Goal: Transaction & Acquisition: Purchase product/service

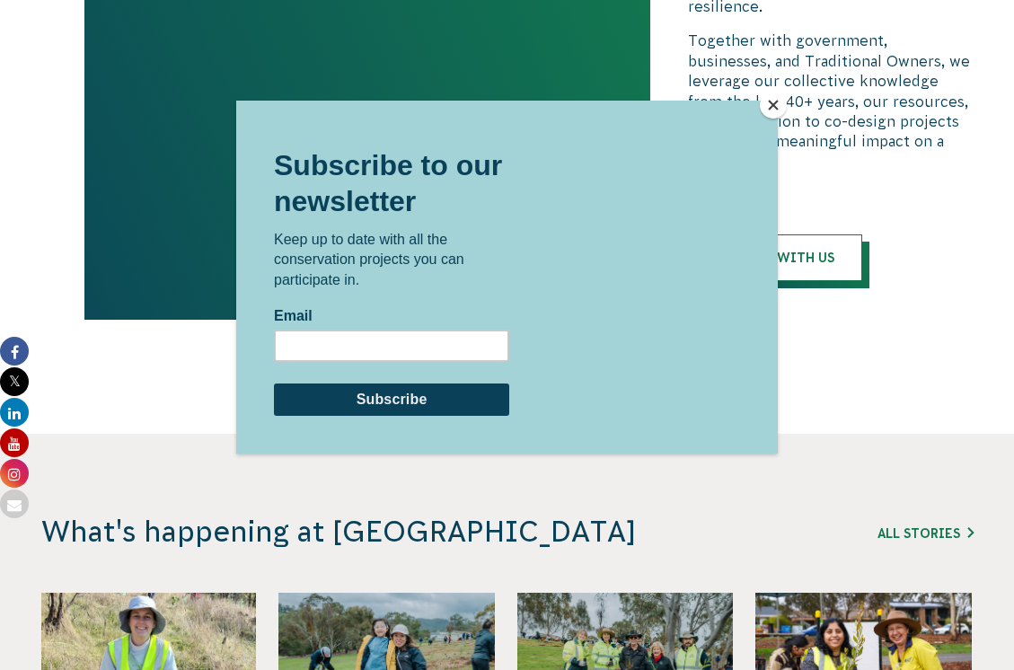
scroll to position [3953, 0]
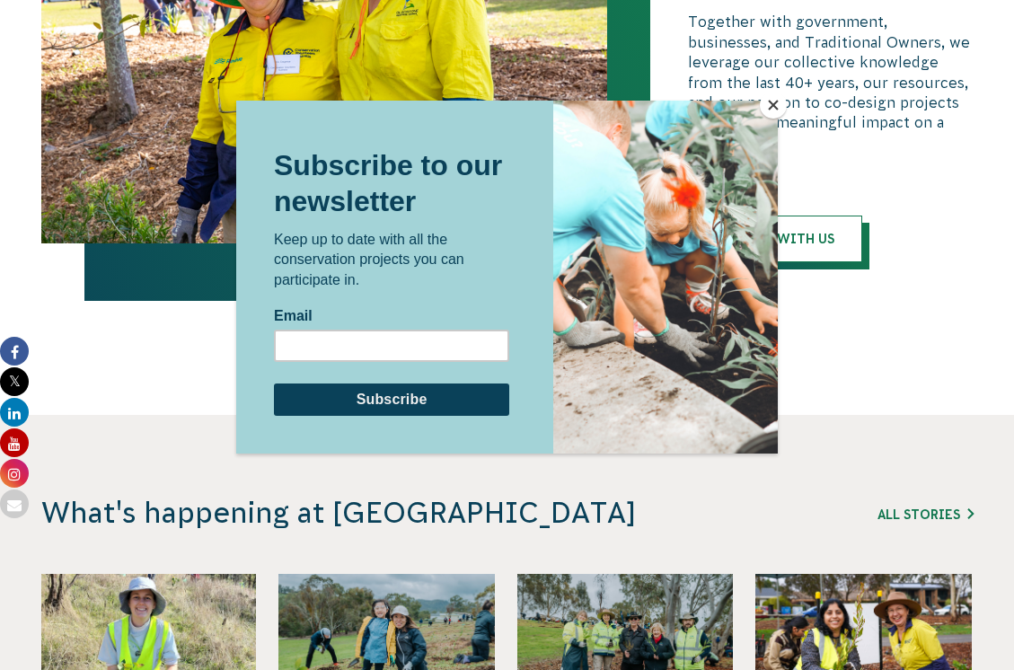
click at [774, 111] on button "Close" at bounding box center [773, 105] width 27 height 27
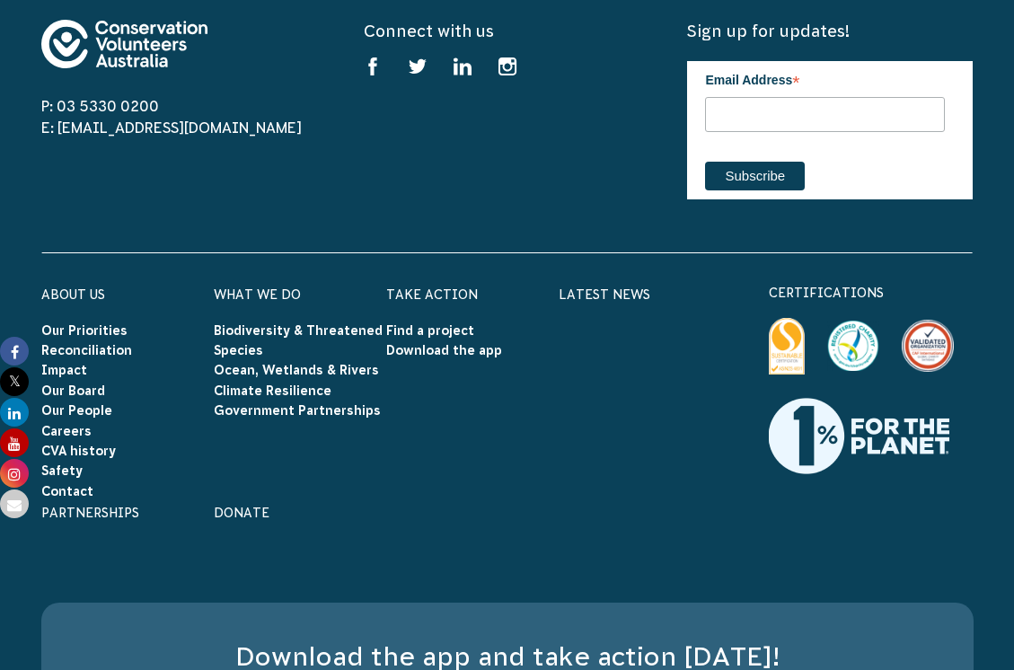
scroll to position [5365, 0]
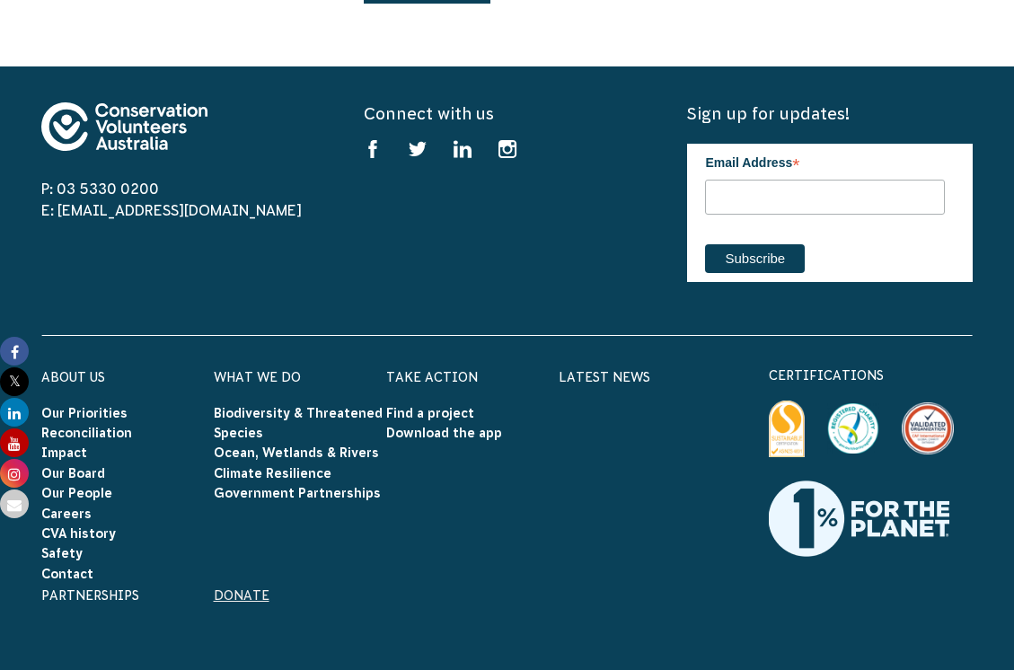
click at [242, 588] on link "Donate" at bounding box center [242, 595] width 56 height 14
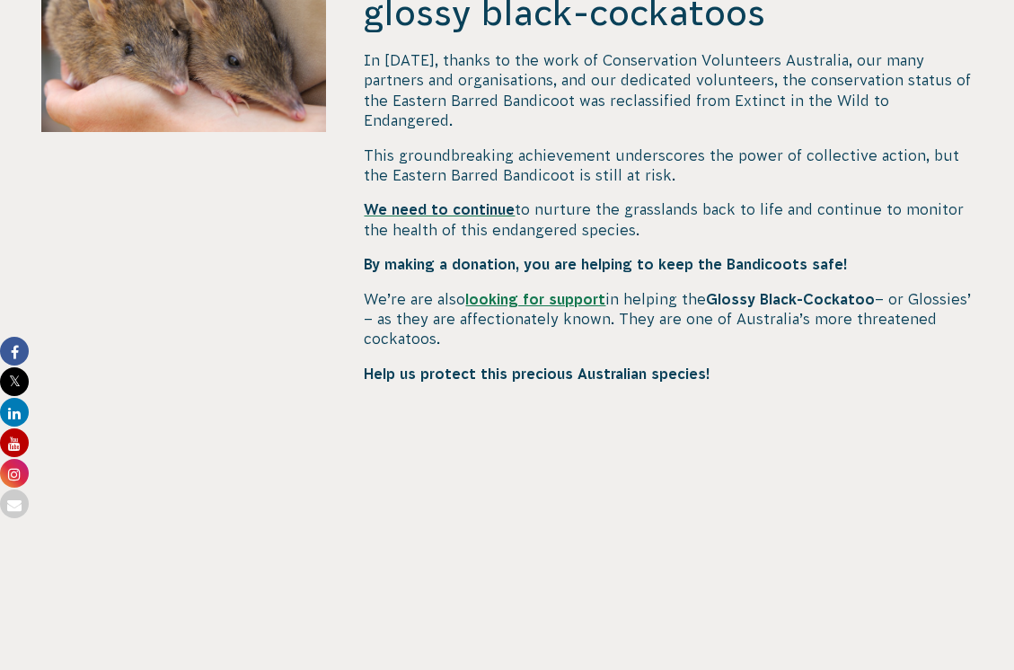
scroll to position [898, 0]
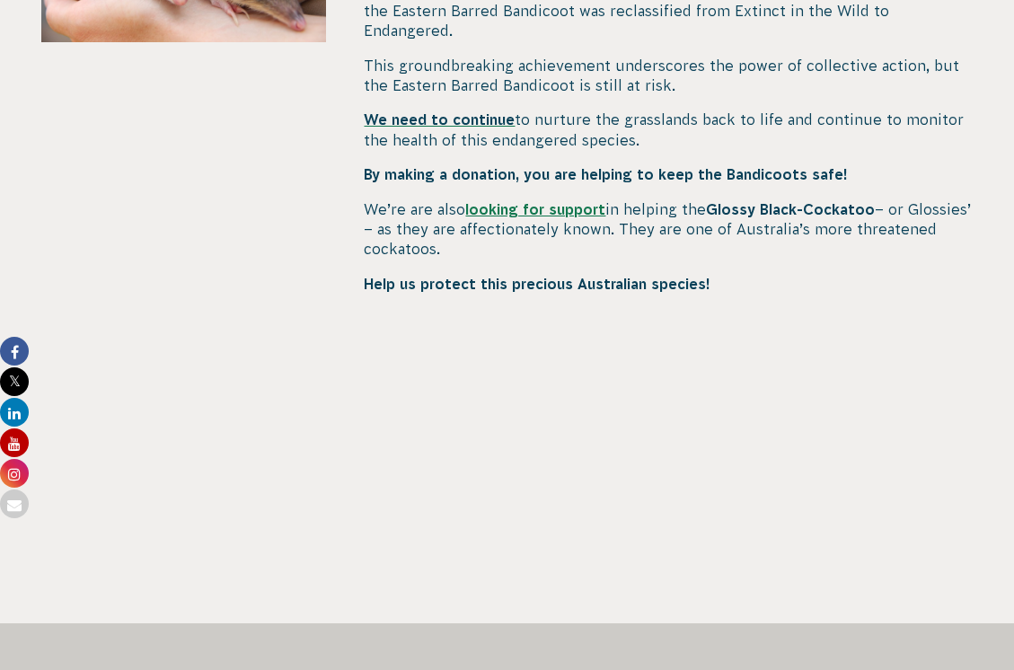
click at [267, 386] on div at bounding box center [184, 238] width 286 height 771
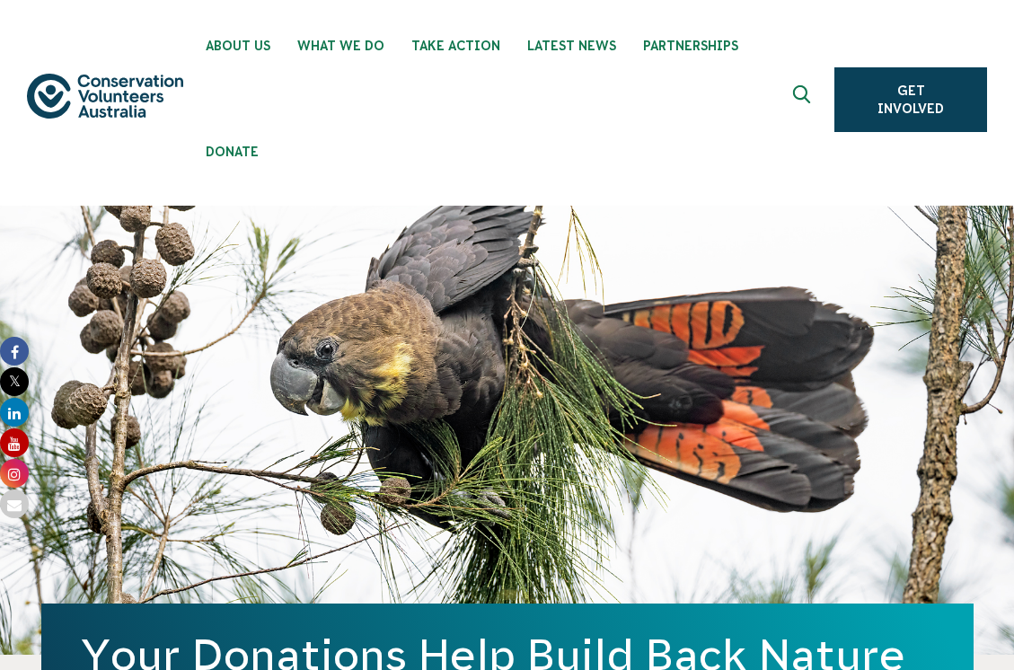
scroll to position [0, 0]
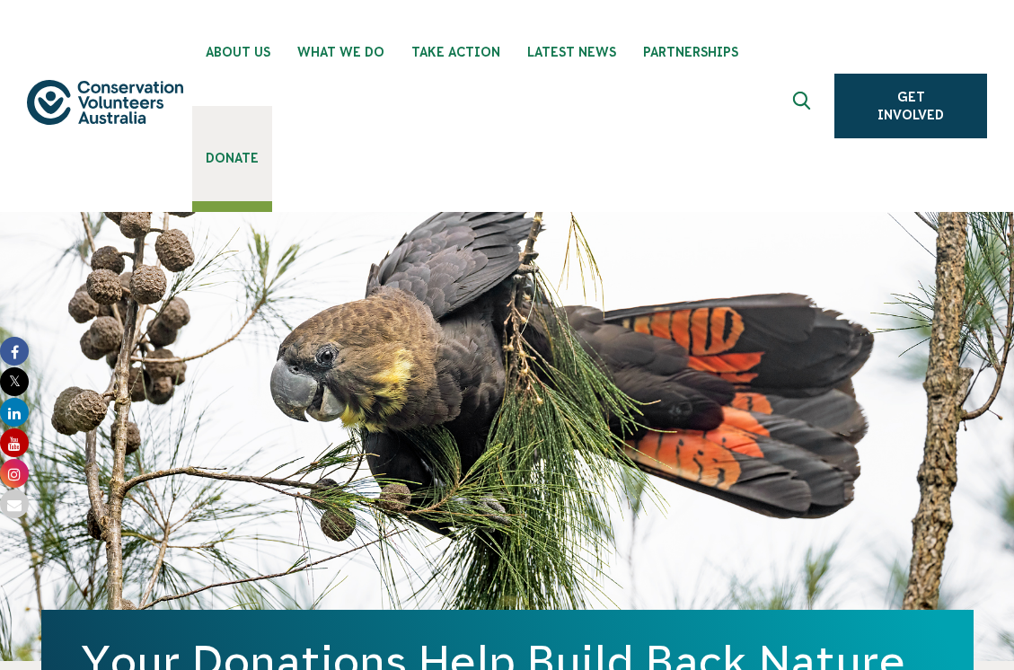
click at [259, 151] on span "Donate" at bounding box center [232, 158] width 53 height 14
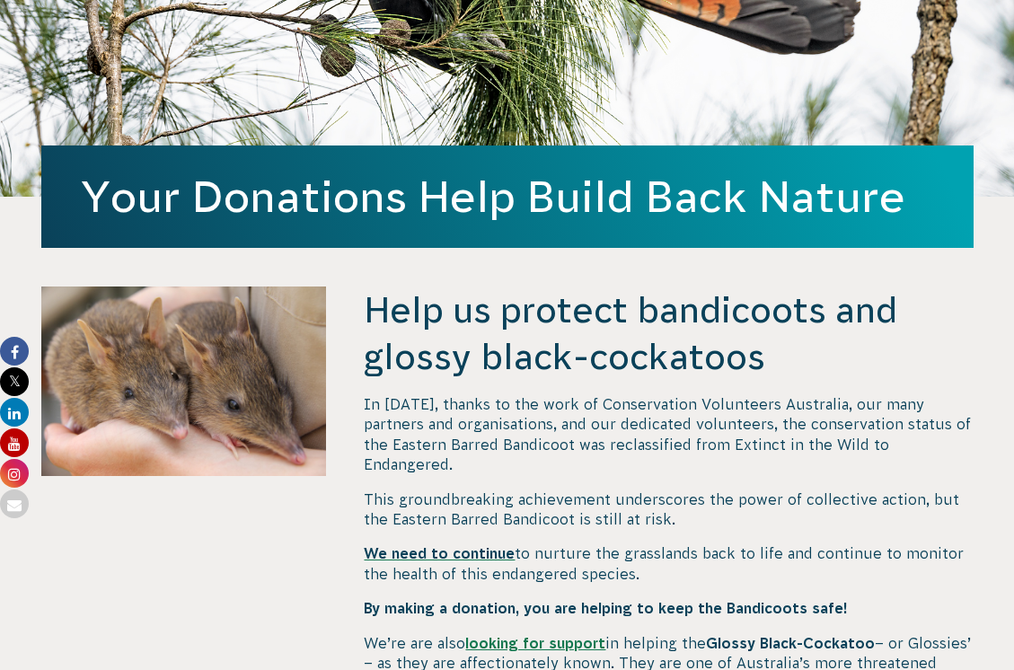
scroll to position [629, 0]
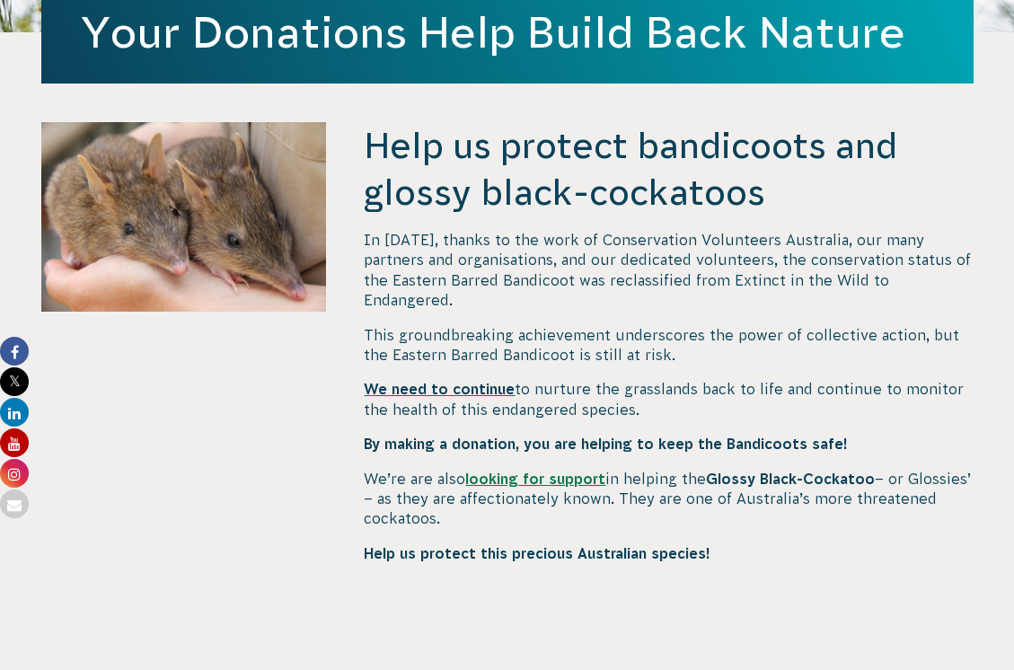
click at [482, 381] on span "We need to continue" at bounding box center [439, 389] width 151 height 16
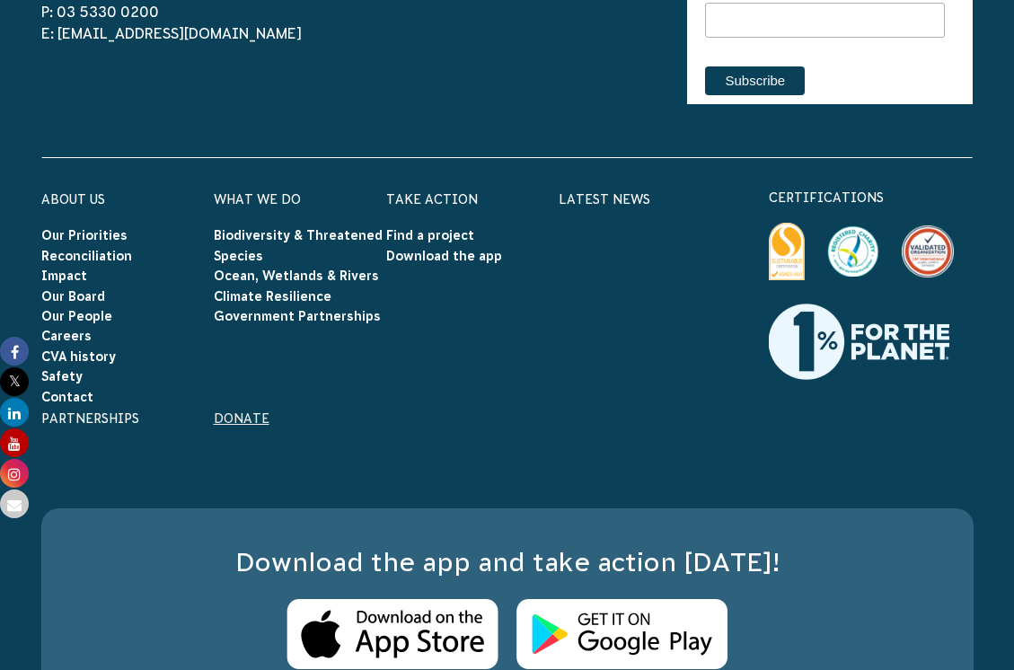
scroll to position [2747, 0]
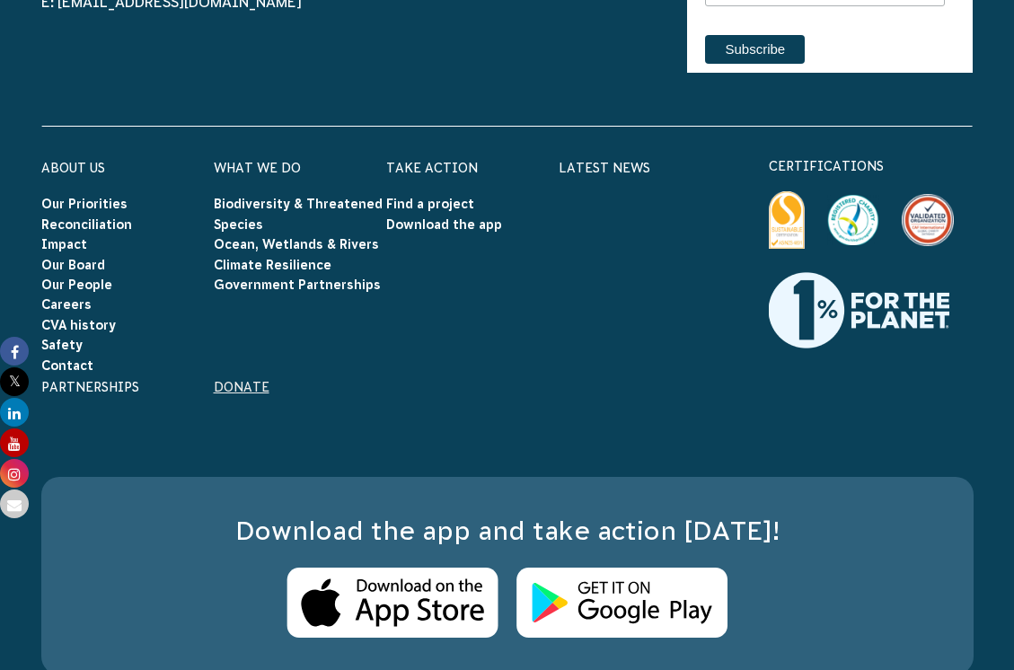
click at [241, 380] on link "Donate" at bounding box center [242, 387] width 56 height 14
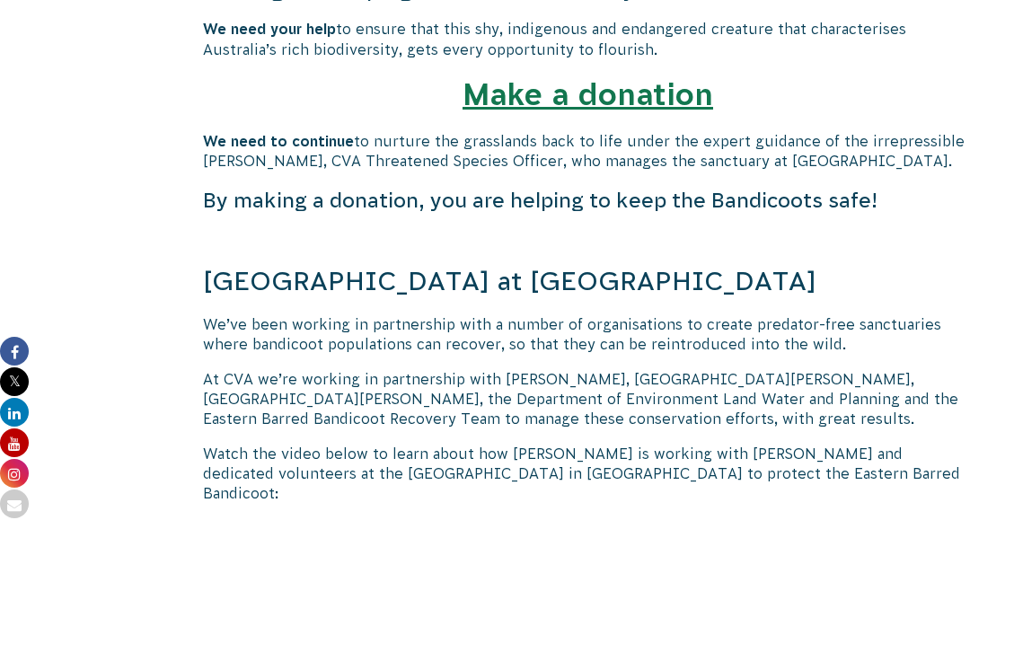
scroll to position [1078, 0]
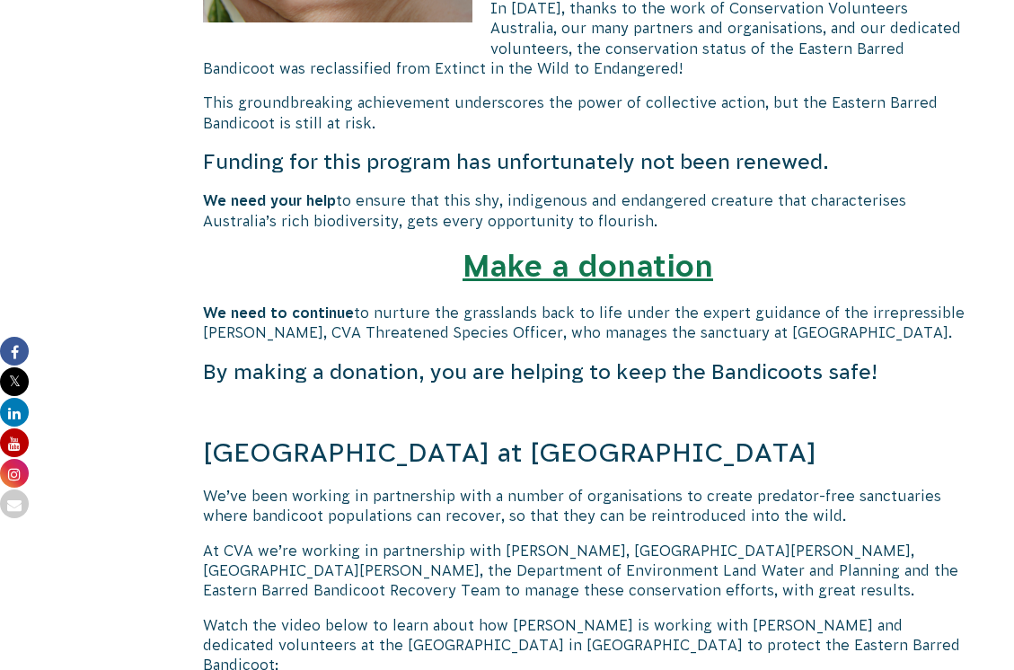
click at [608, 249] on b "Make a donation" at bounding box center [588, 266] width 251 height 34
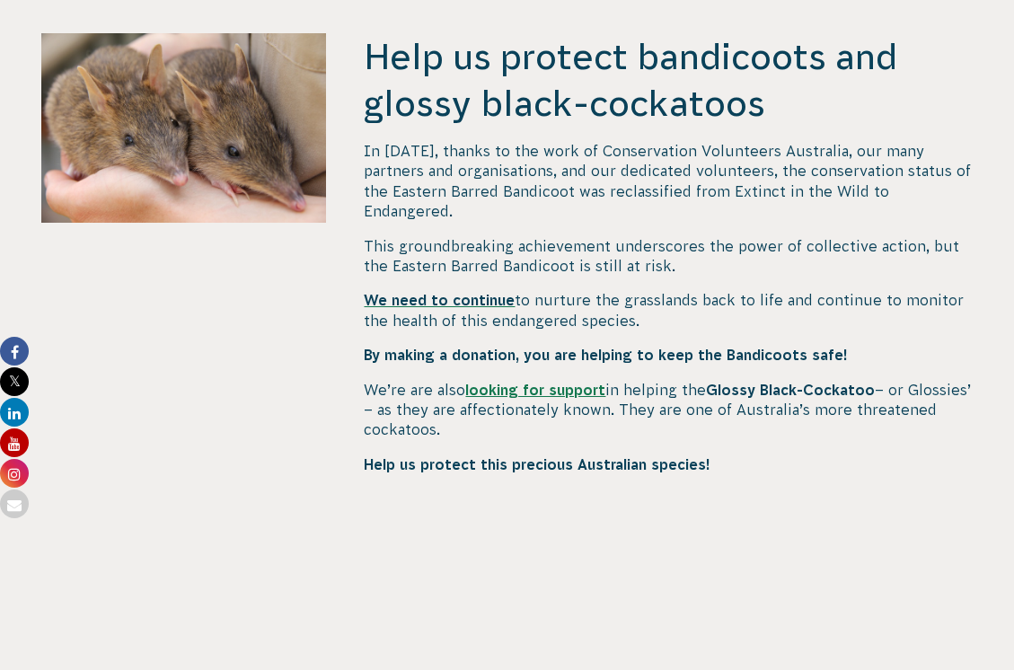
scroll to position [719, 0]
click at [538, 381] on link "looking for support" at bounding box center [535, 389] width 140 height 16
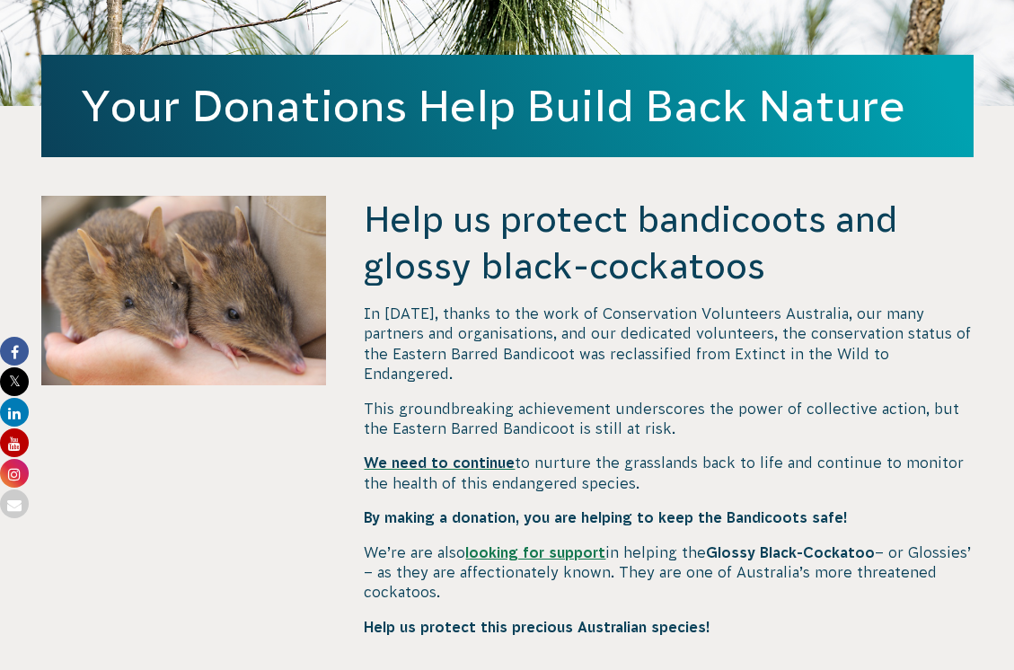
scroll to position [539, 0]
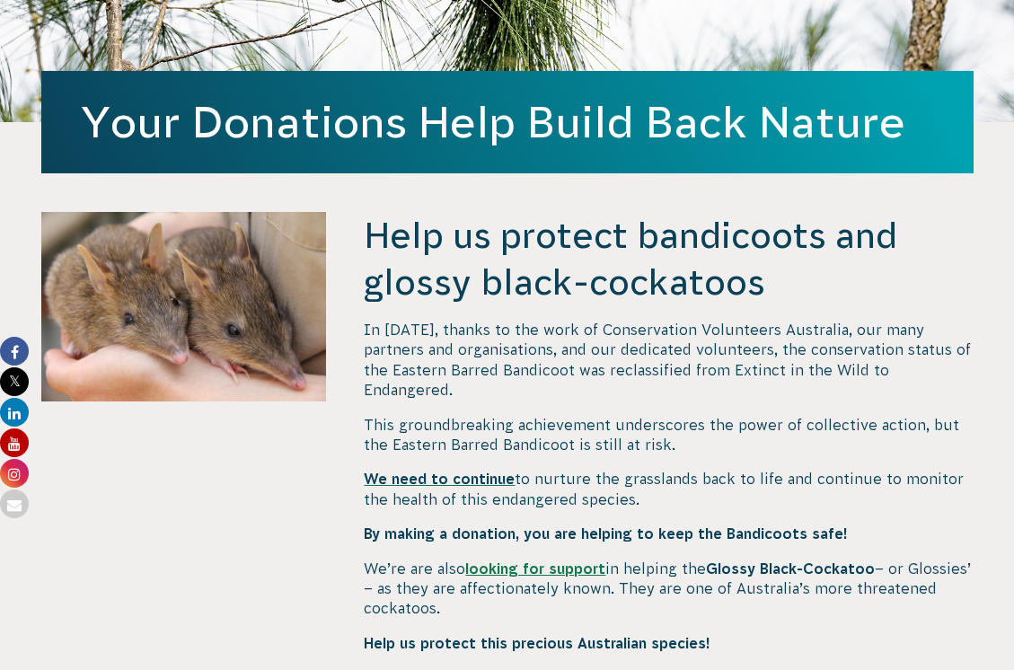
click at [457, 471] on span "We need to continue" at bounding box center [439, 479] width 151 height 16
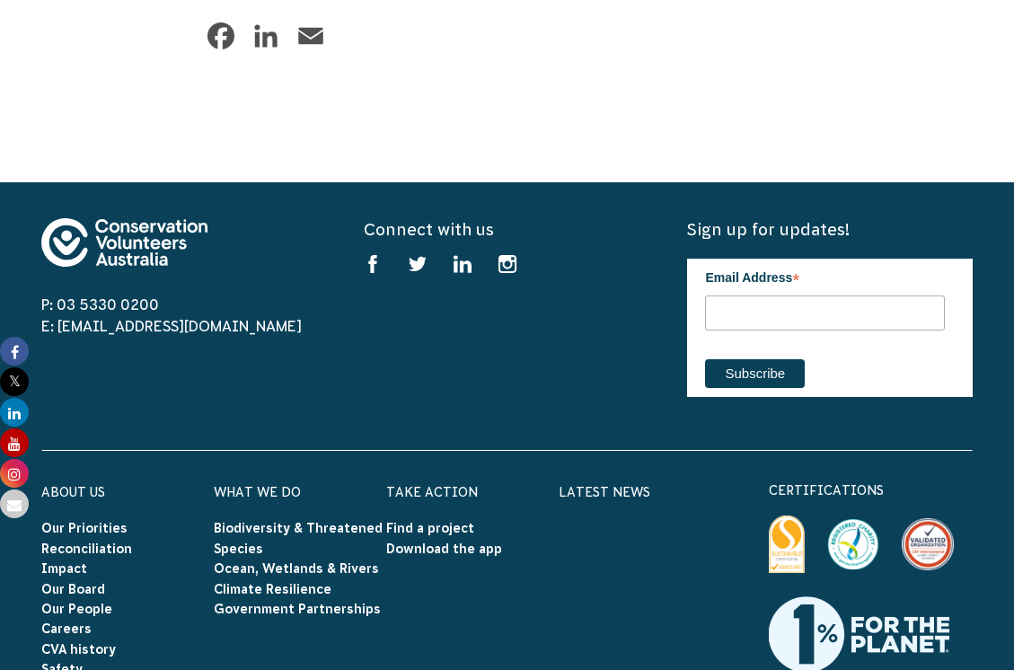
scroll to position [6289, 0]
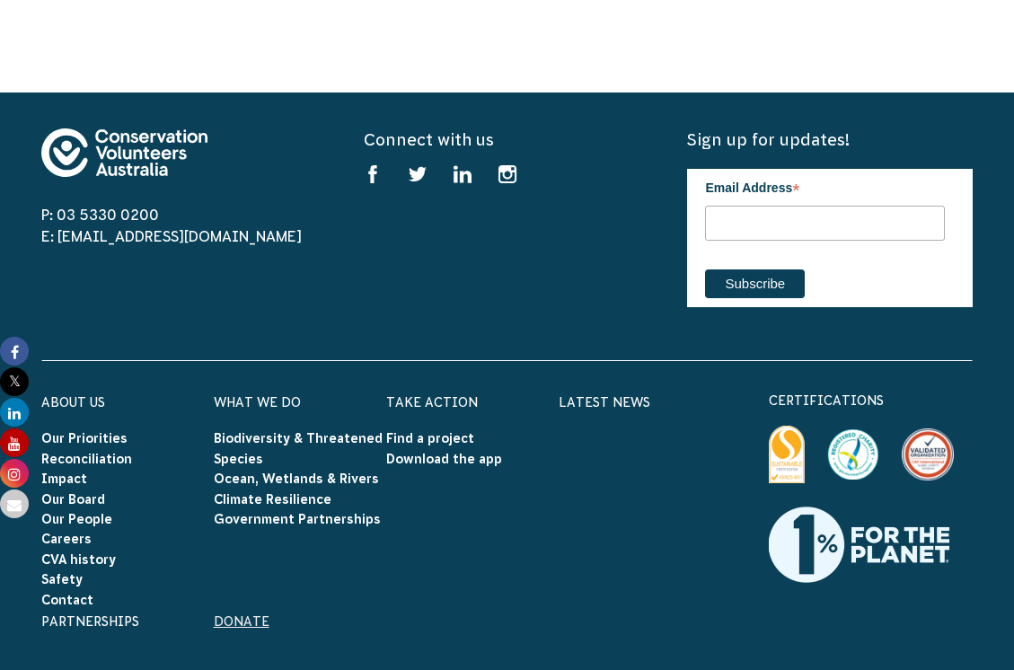
click at [245, 615] on link "Donate" at bounding box center [242, 622] width 56 height 14
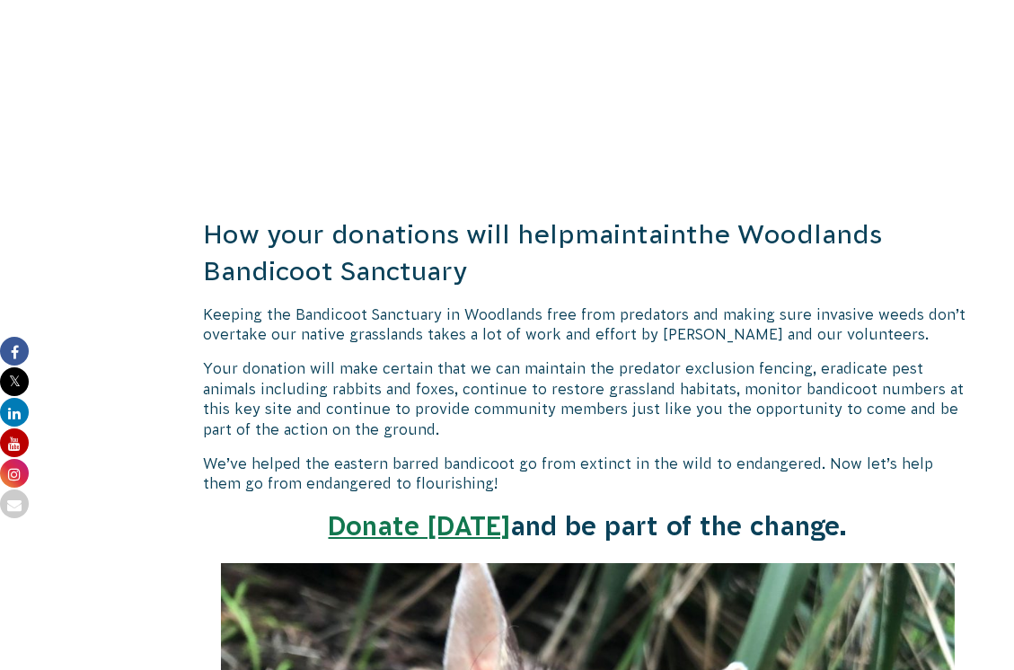
scroll to position [2070, 0]
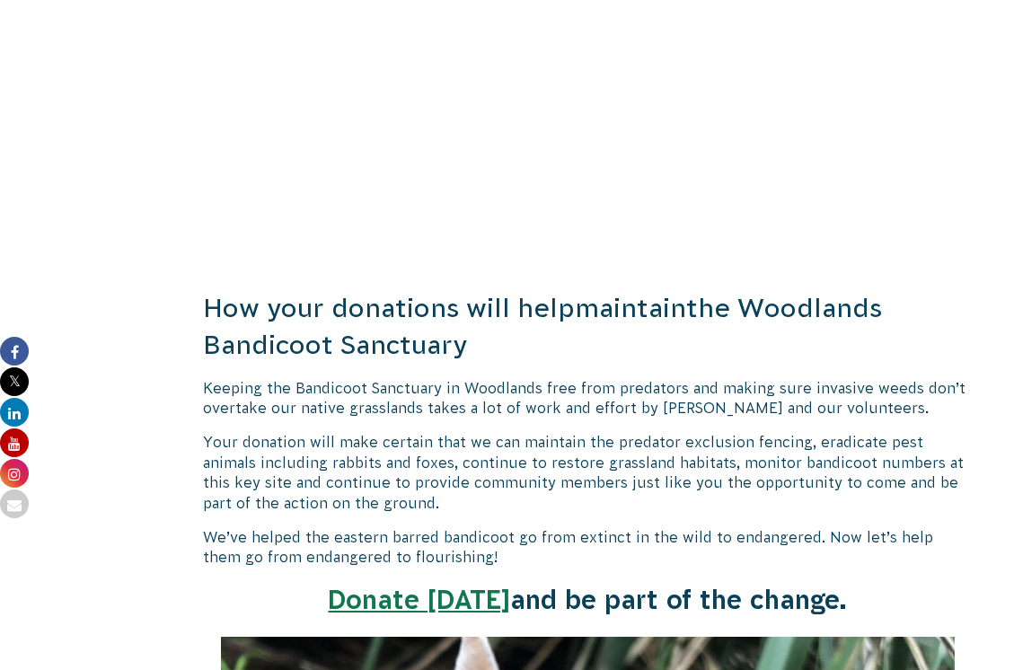
click at [453, 585] on link "Donate [DATE]" at bounding box center [419, 600] width 182 height 30
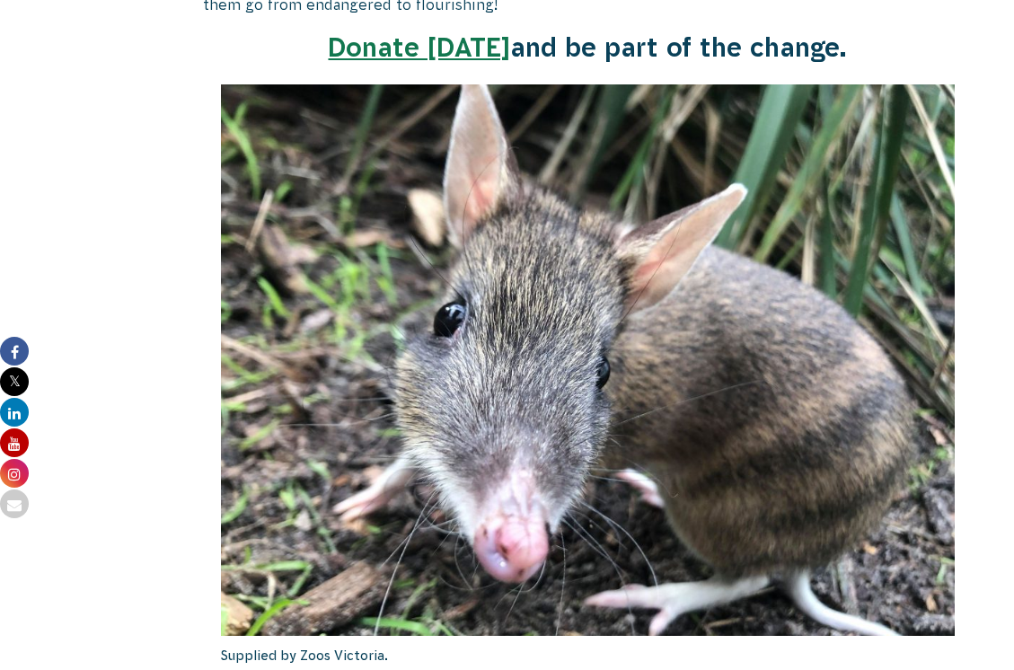
scroll to position [2789, 0]
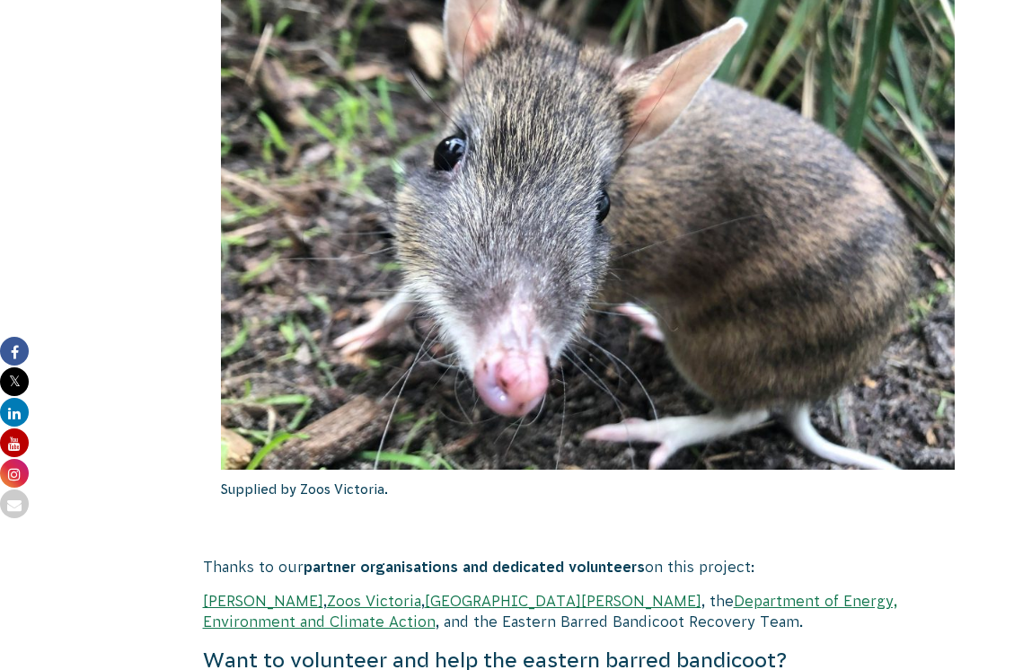
click at [261, 593] on link "Department of Energy, Environment and Climate Action" at bounding box center [550, 611] width 694 height 36
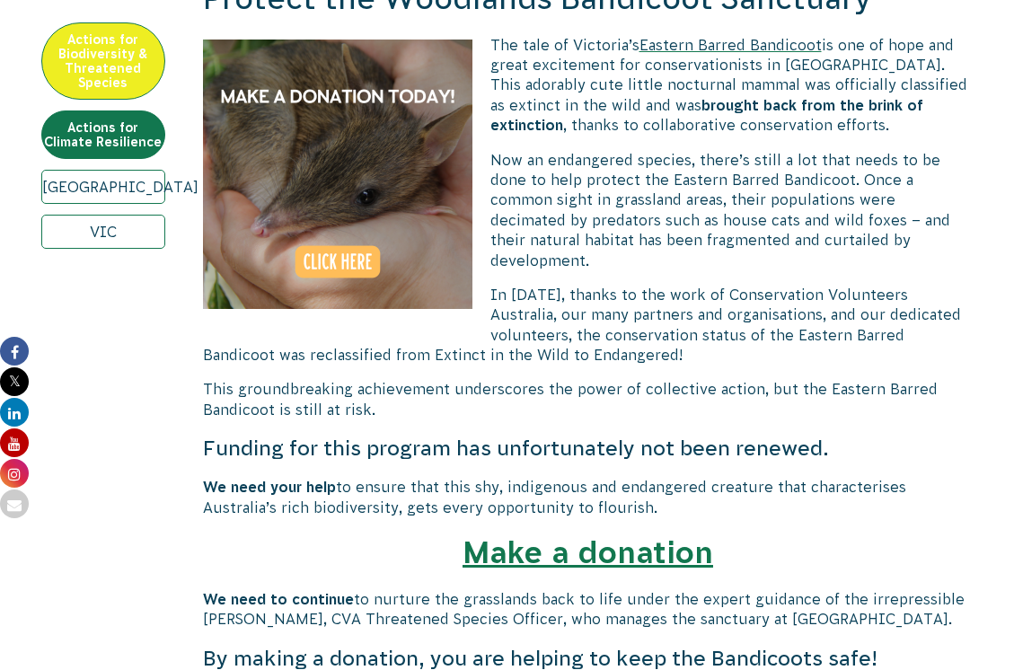
scroll to position [453, 0]
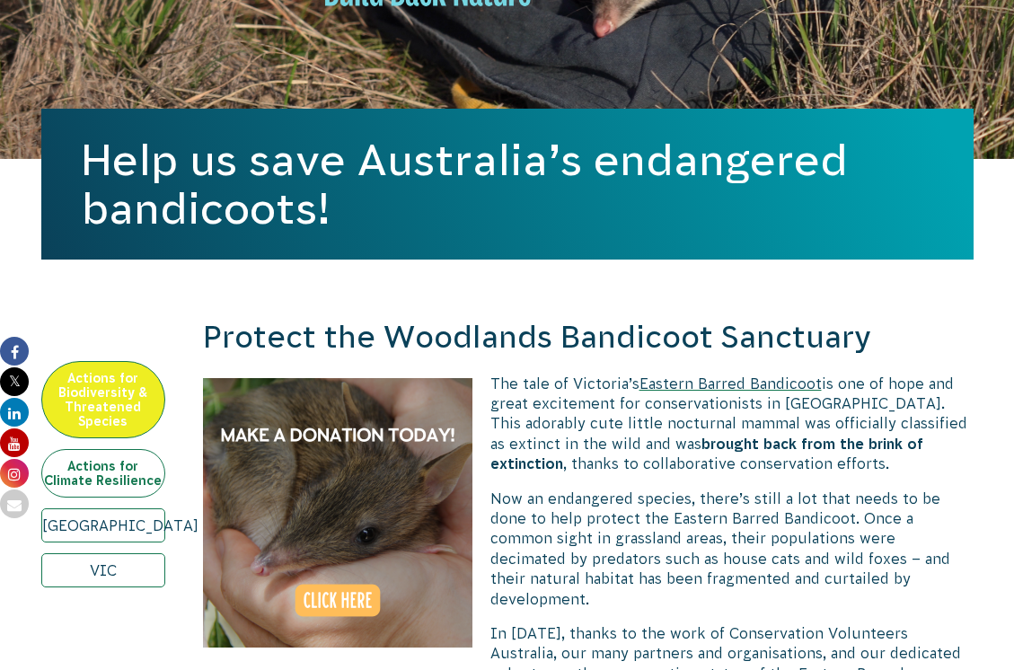
click at [107, 449] on link "Actions for Climate Resilience" at bounding box center [103, 473] width 124 height 49
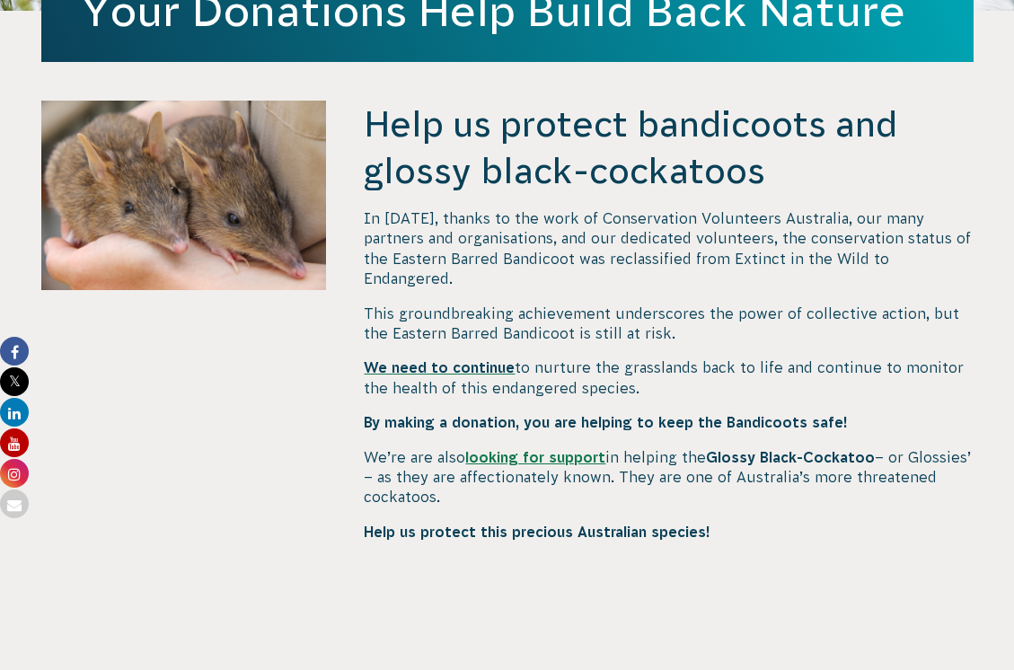
scroll to position [629, 0]
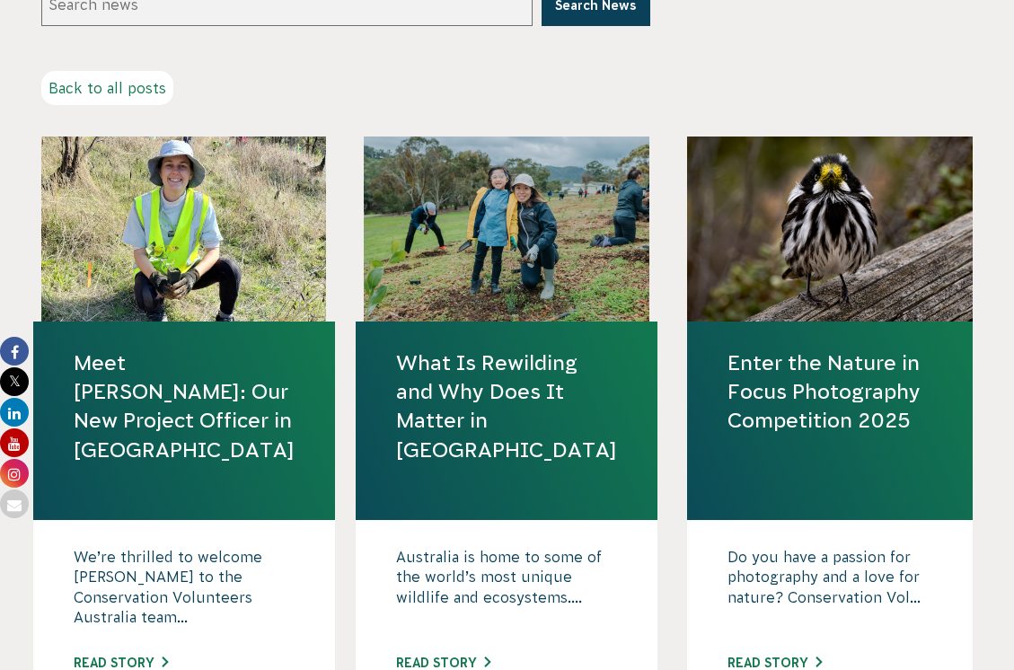
scroll to position [539, 0]
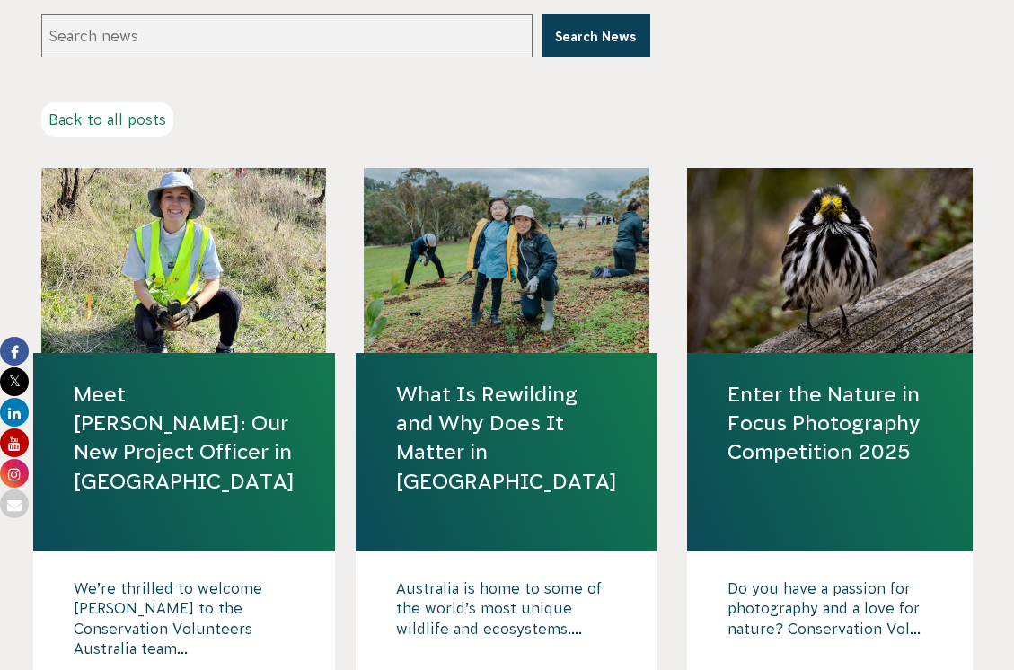
click at [192, 220] on div at bounding box center [184, 260] width 286 height 185
click at [204, 191] on div at bounding box center [184, 260] width 286 height 185
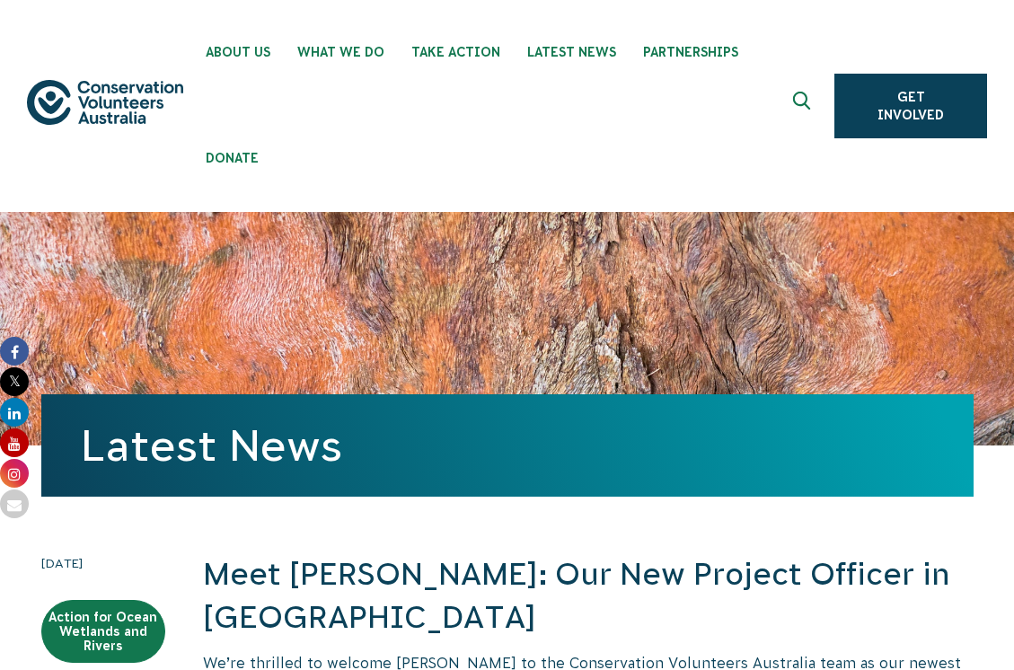
scroll to position [276, 0]
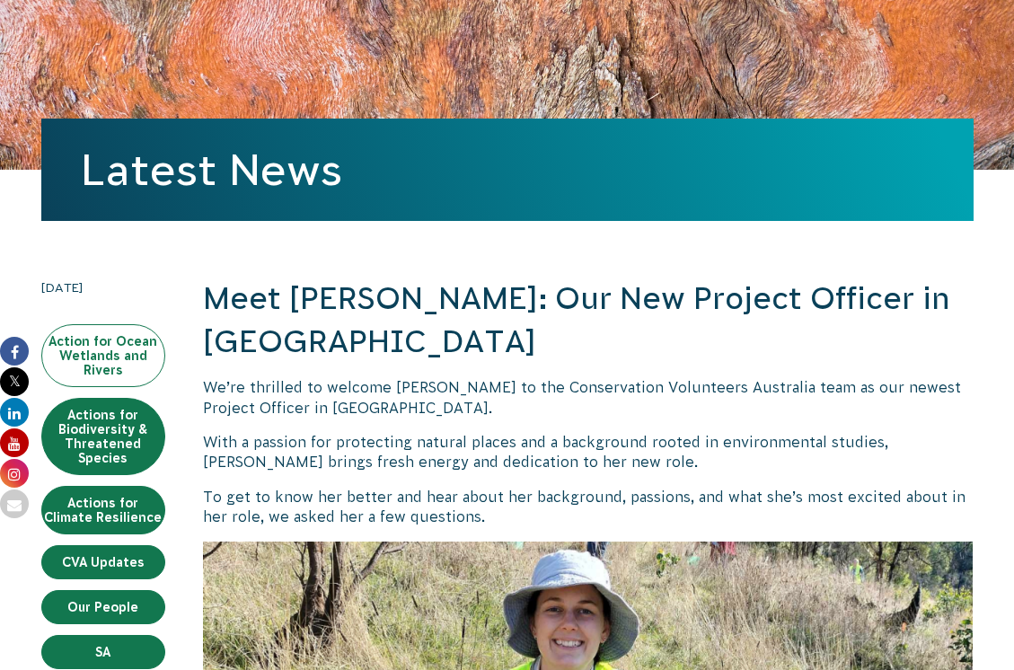
click at [107, 324] on link "Action for Ocean Wetlands and Rivers" at bounding box center [103, 355] width 124 height 63
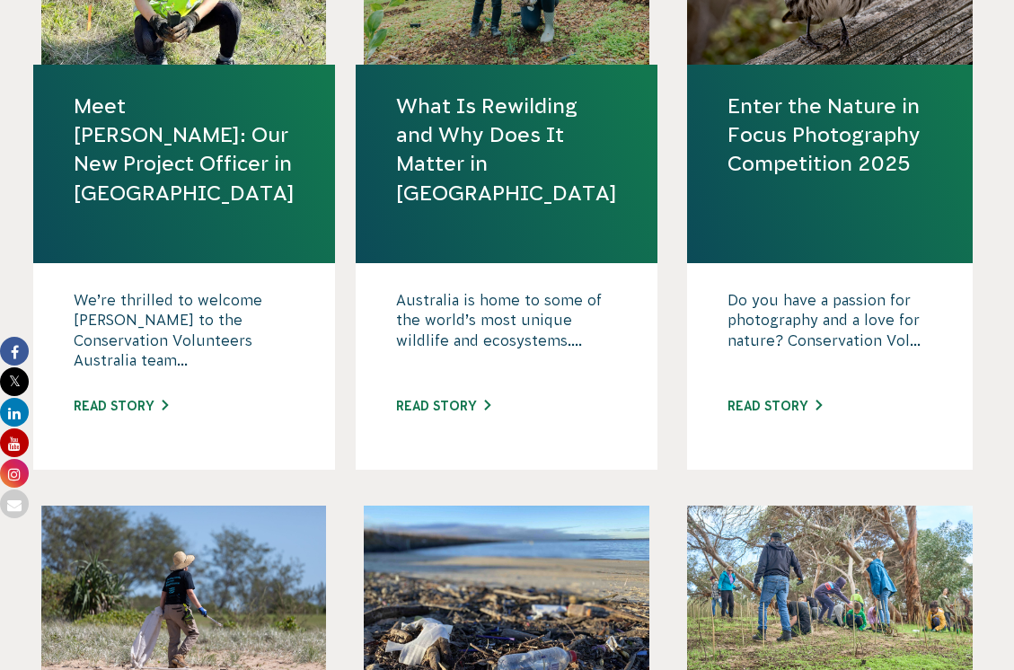
scroll to position [809, 0]
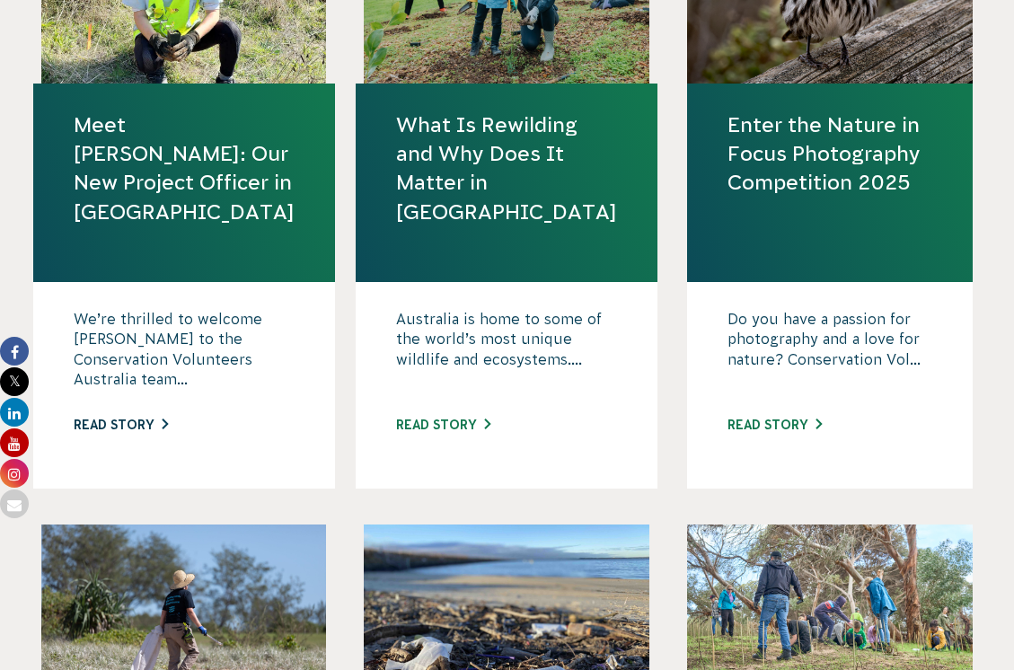
click at [123, 418] on link "Read story" at bounding box center [121, 425] width 94 height 14
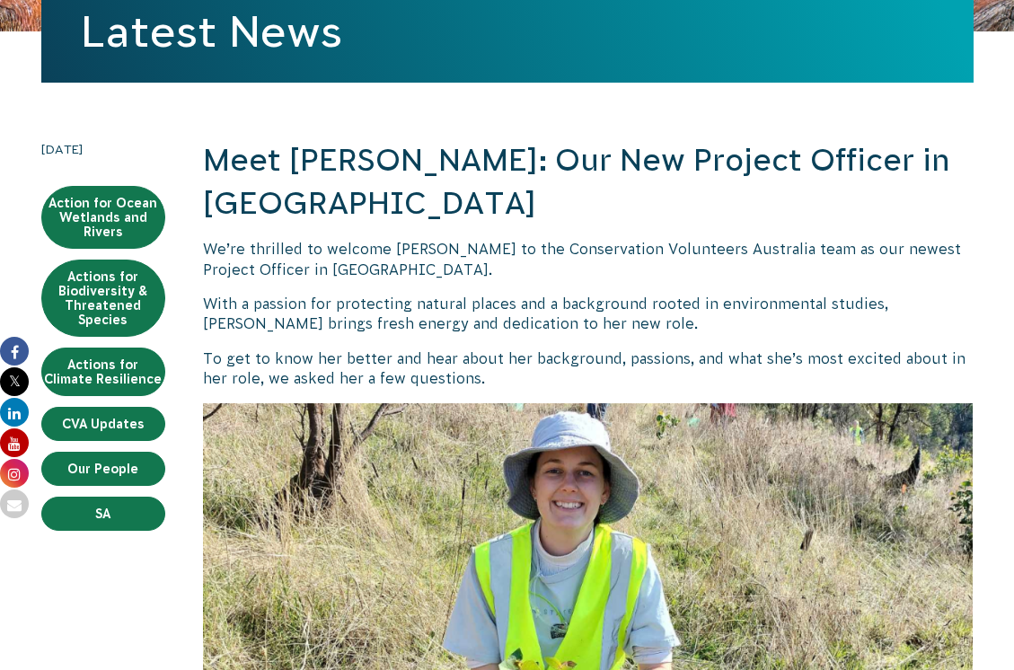
scroll to position [359, 0]
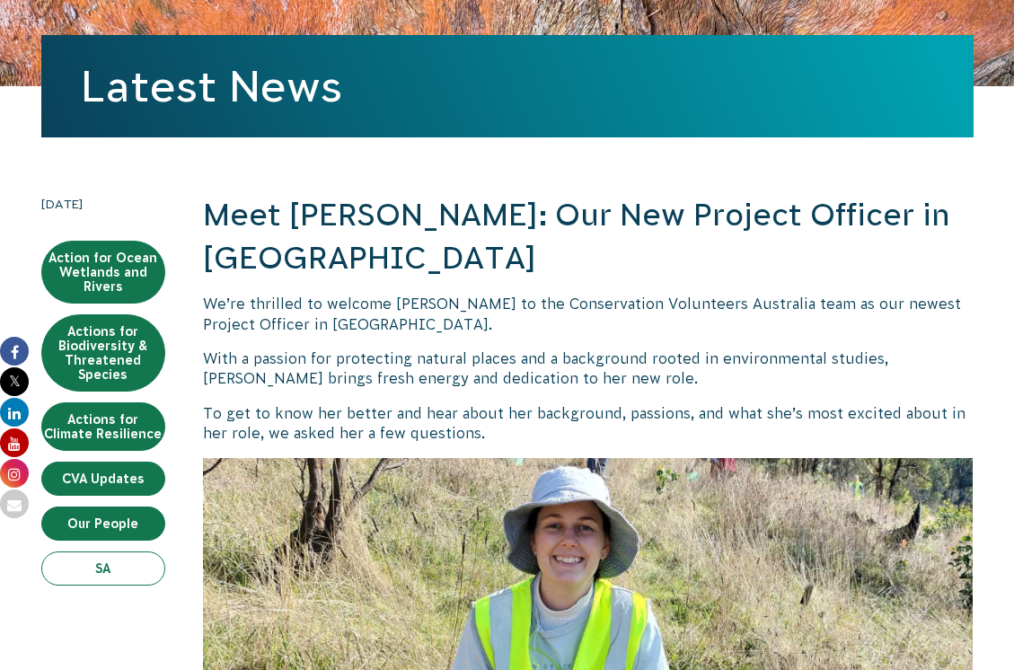
click at [125, 552] on link "SA" at bounding box center [103, 569] width 124 height 34
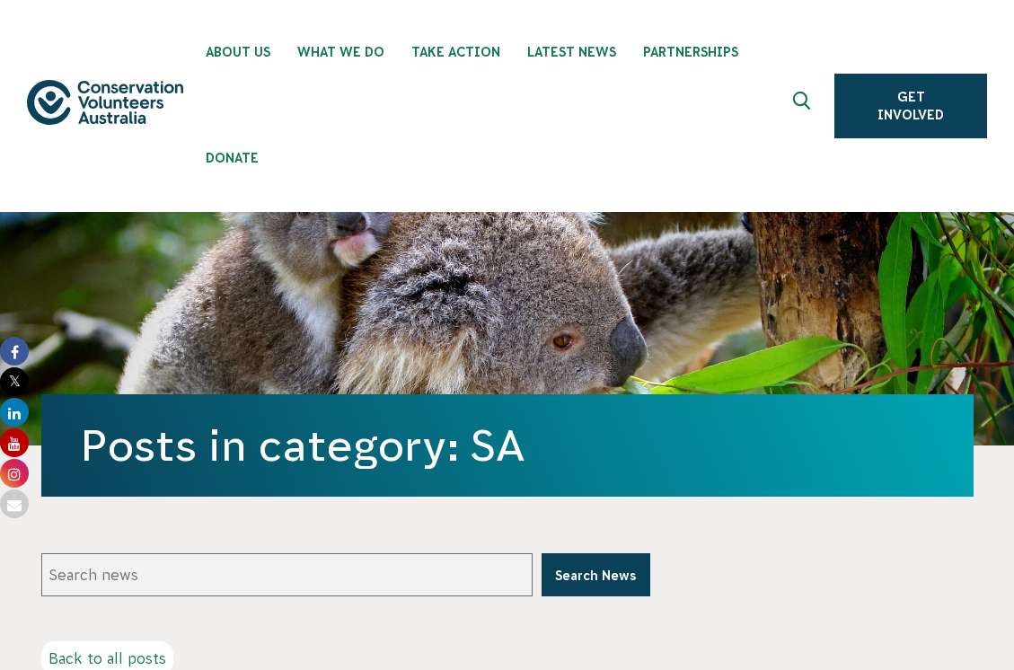
click at [112, 641] on link "Back to all posts" at bounding box center [107, 658] width 132 height 34
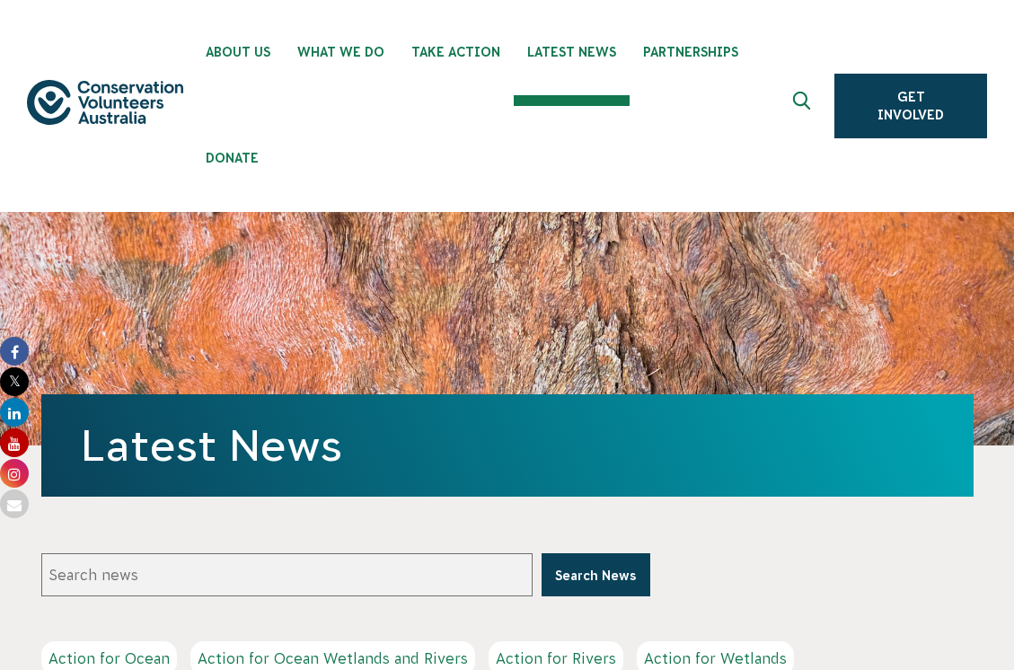
click at [789, 84] on button at bounding box center [804, 105] width 43 height 43
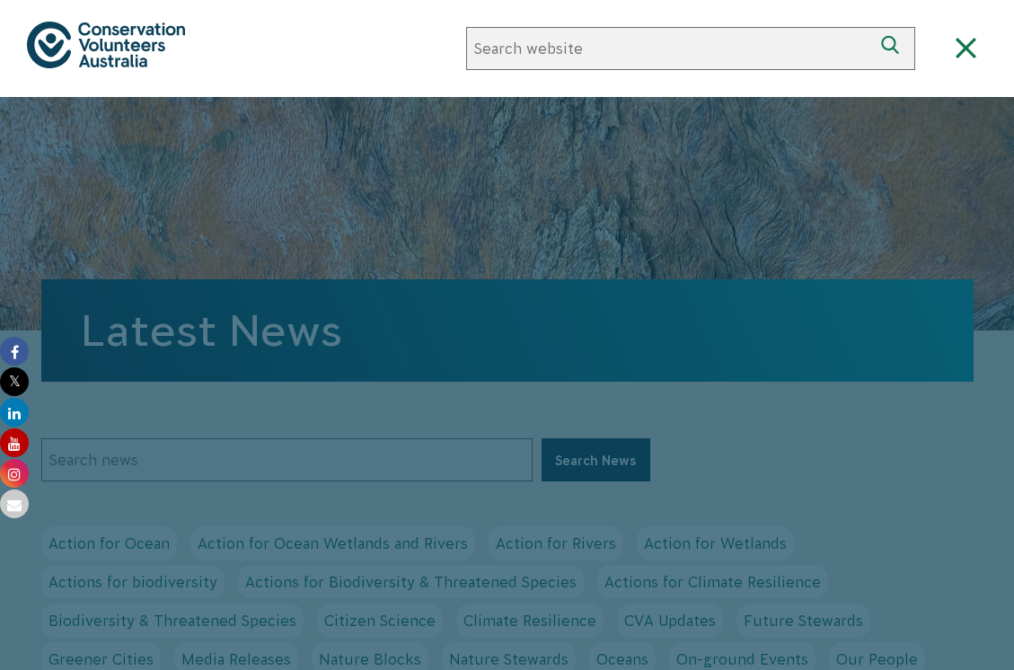
click at [952, 48] on span "Close search box" at bounding box center [965, 49] width 43 height 22
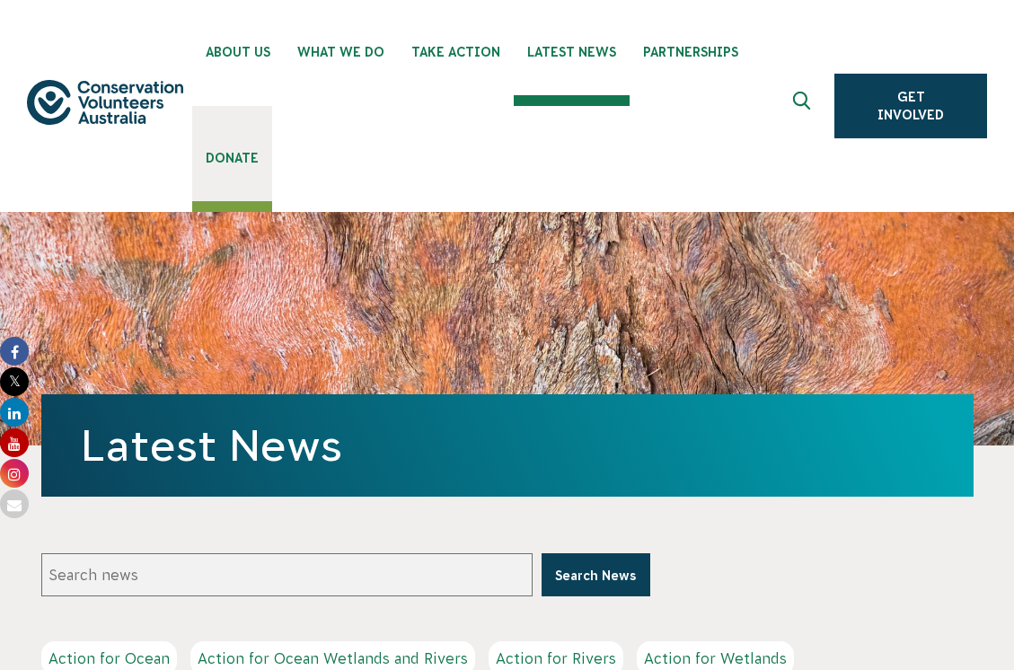
click at [259, 151] on span "Donate" at bounding box center [232, 158] width 53 height 14
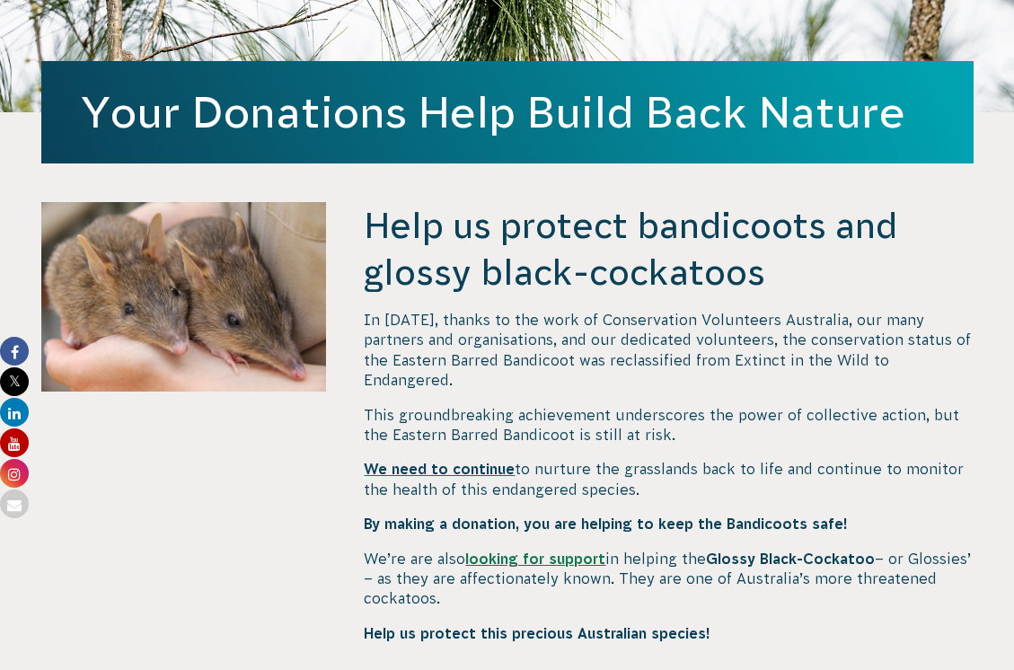
scroll to position [539, 0]
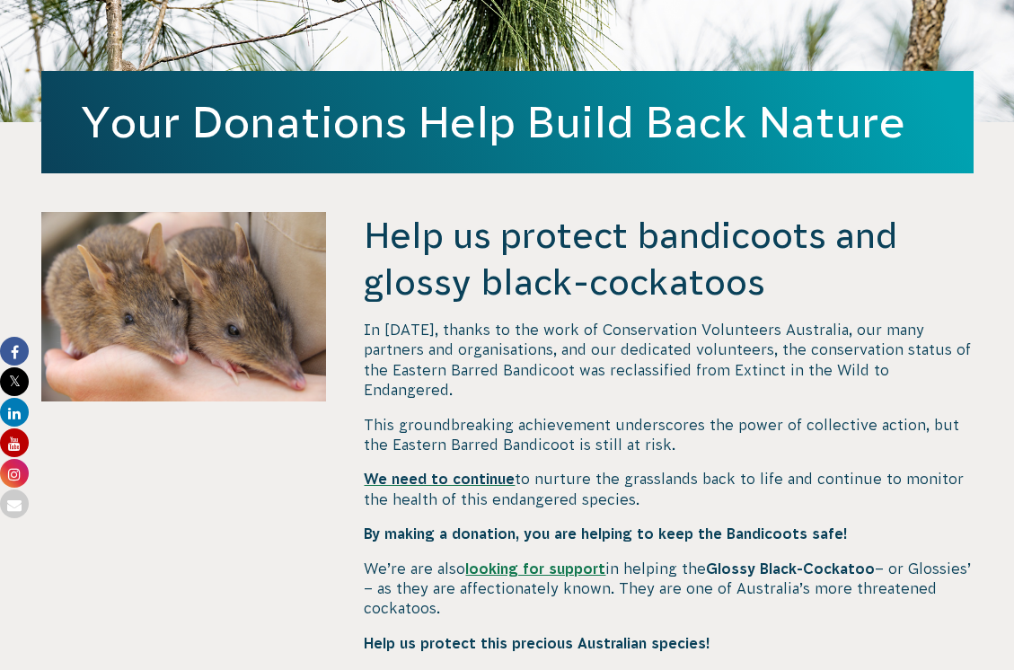
scroll to position [539, 0]
click at [411, 471] on span "We need to continue" at bounding box center [439, 479] width 151 height 16
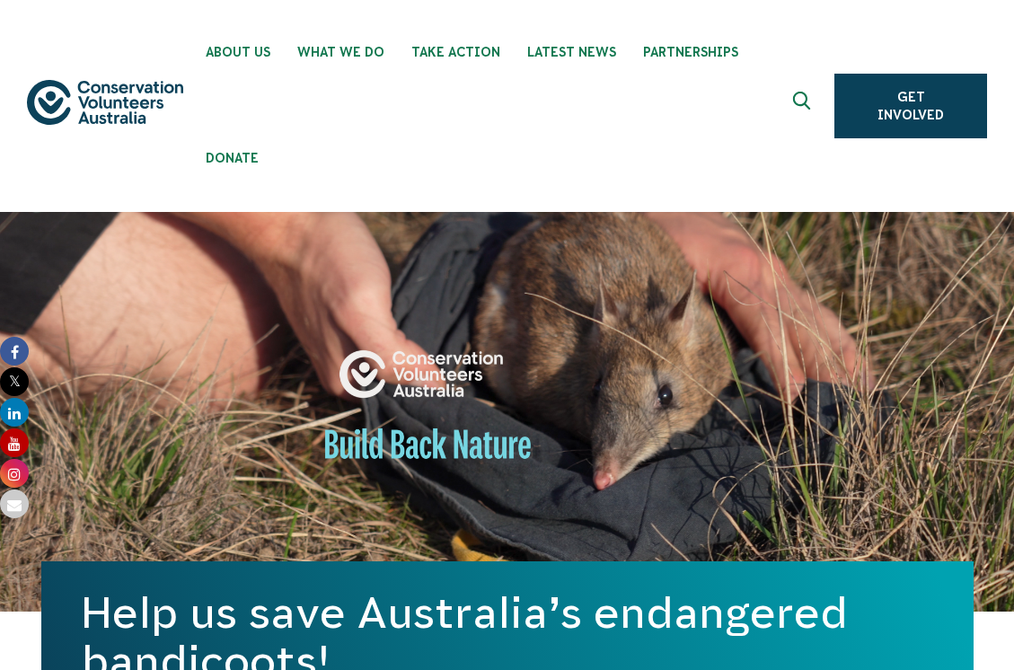
scroll to position [553, 0]
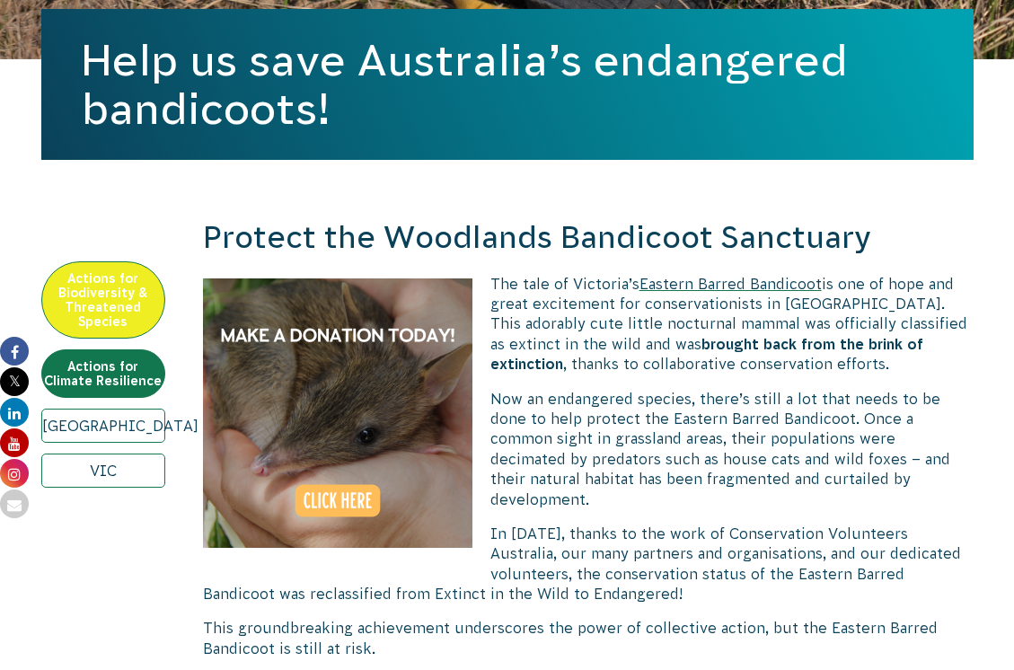
click at [114, 454] on link "VIC" at bounding box center [103, 471] width 124 height 34
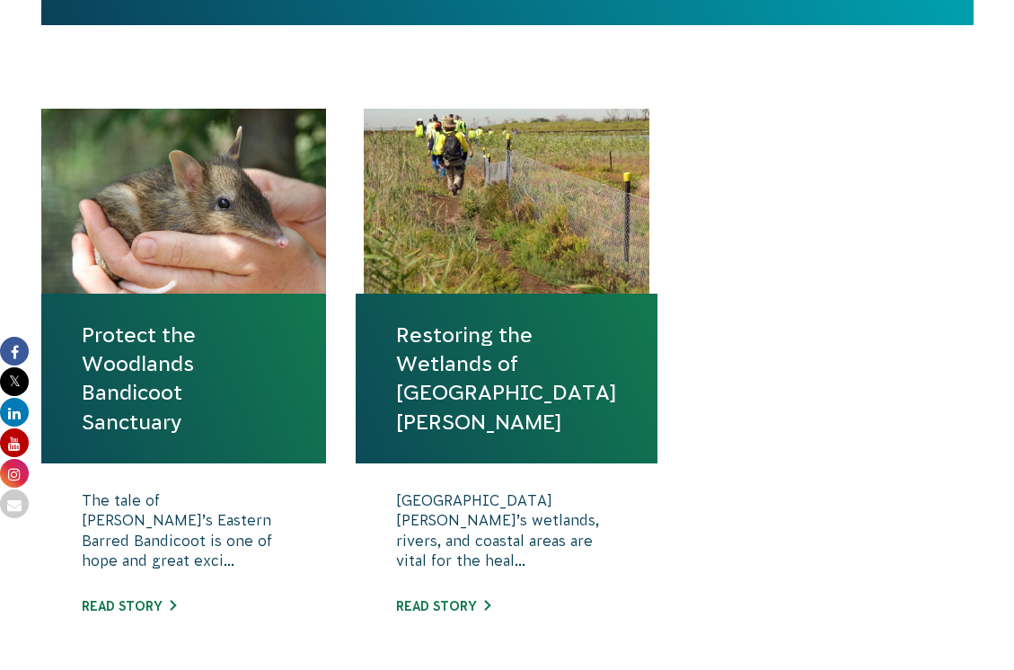
scroll to position [629, 0]
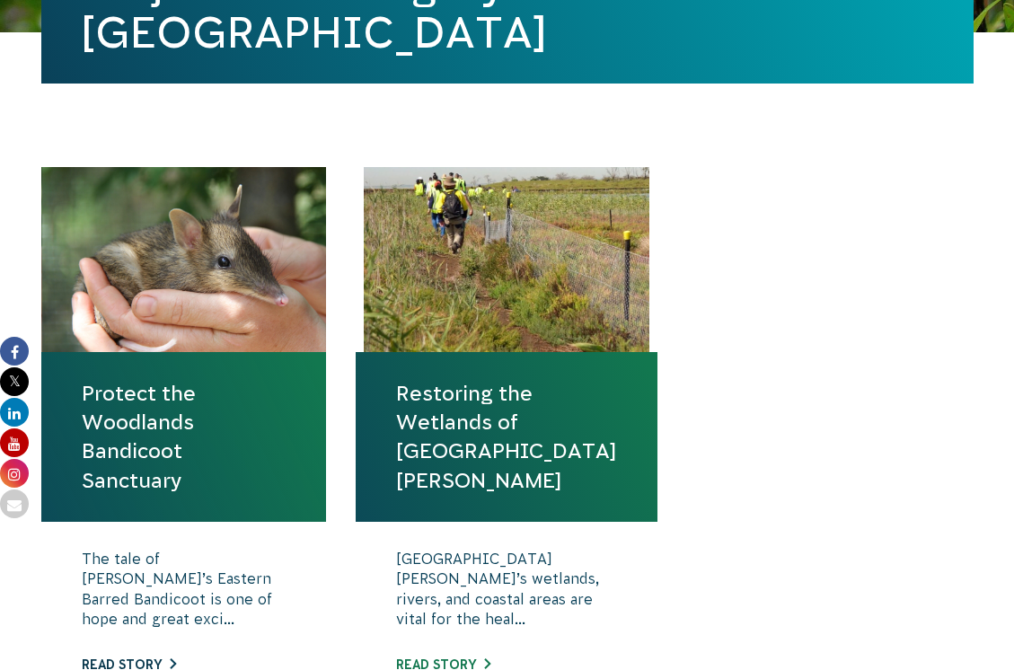
click at [106, 658] on link "Read story" at bounding box center [129, 665] width 94 height 14
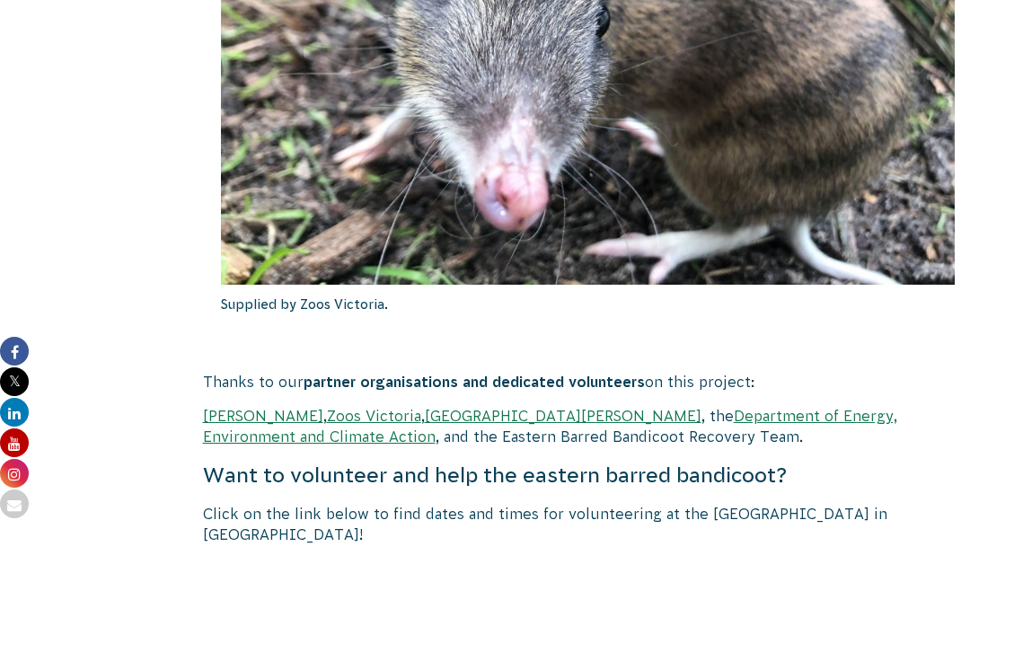
scroll to position [2965, 0]
